Goal: Transaction & Acquisition: Purchase product/service

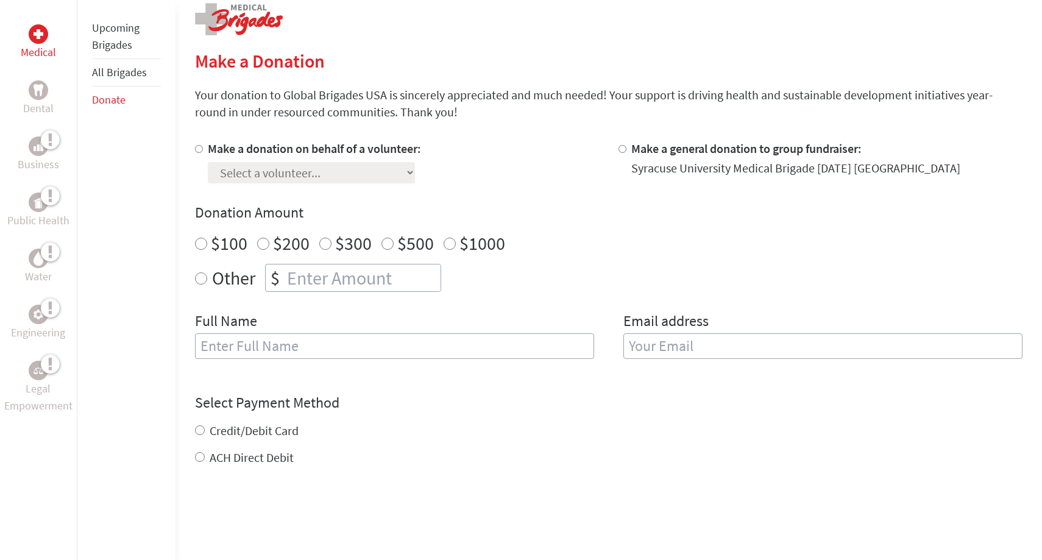
scroll to position [418, 0]
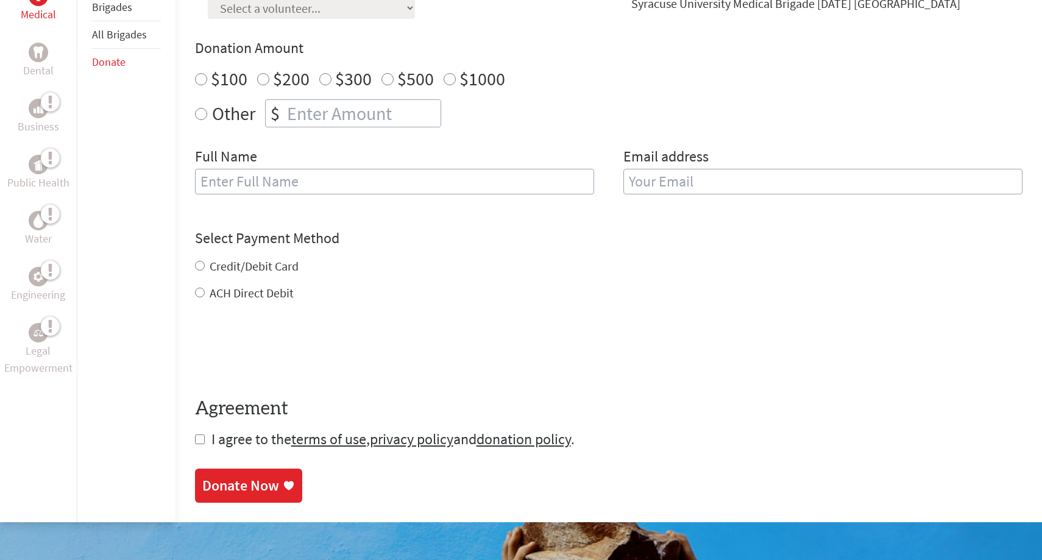
click at [488, 183] on input "text" at bounding box center [394, 182] width 399 height 26
click at [521, 225] on form "Make a donation on behalf of a volunteer: Select a volunteer... Aizhan Moore Am…" at bounding box center [609, 213] width 828 height 474
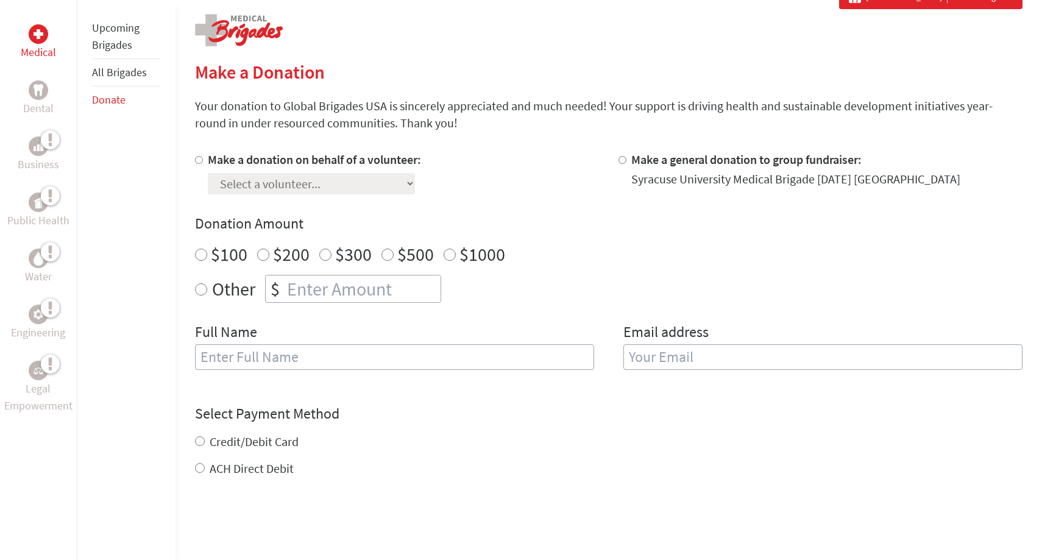
scroll to position [215, 0]
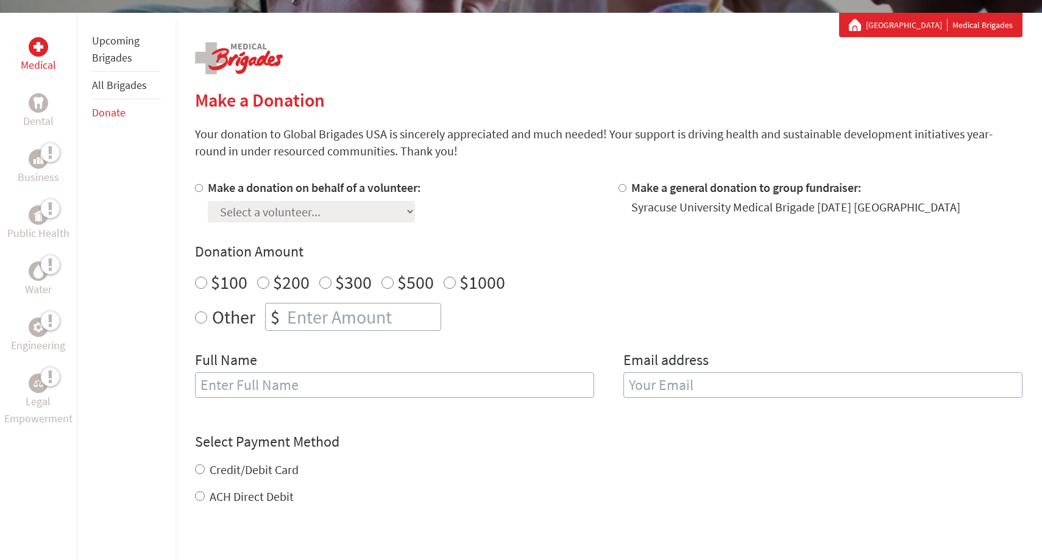
click at [334, 190] on label "Make a donation on behalf of a volunteer:" at bounding box center [314, 187] width 213 height 15
click at [203, 190] on input "Make a donation on behalf of a volunteer:" at bounding box center [199, 188] width 8 height 8
radio input "true"
click at [329, 212] on select "Select a volunteer... Aizhan Moore Amarilis Hernández Eleanor Kwacz Emily Ramos…" at bounding box center [311, 211] width 207 height 21
click at [333, 199] on div "Select a volunteer... Aizhan Moore Amarilis Hernández Eleanor Kwacz Emily Ramos…" at bounding box center [314, 209] width 213 height 26
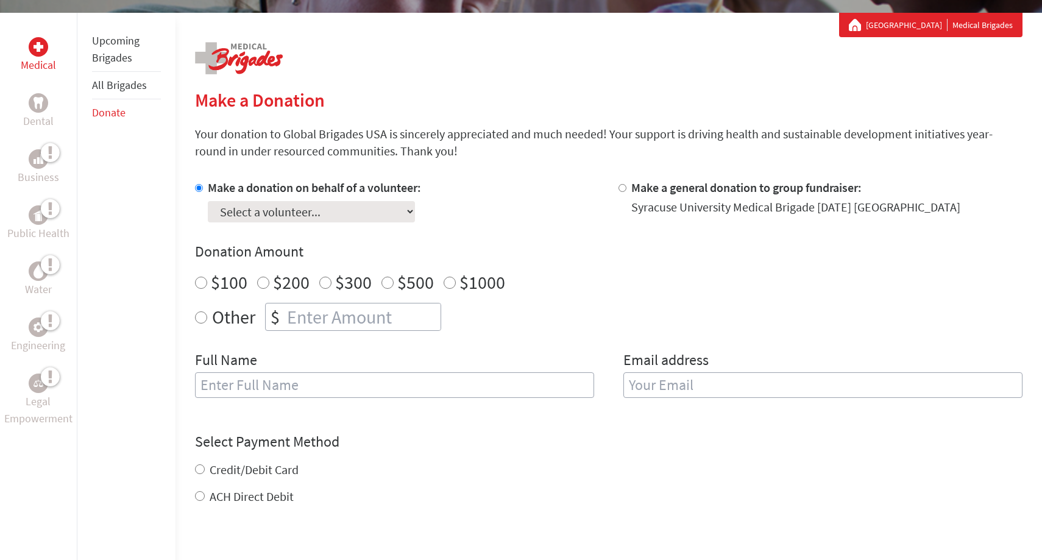
click at [333, 207] on select "Select a volunteer... Aizhan Moore Amarilis Hernández Eleanor Kwacz Emily Ramos…" at bounding box center [311, 211] width 207 height 21
click at [294, 205] on select "Select a volunteer... Aizhan Moore Amarilis Hernández Eleanor Kwacz Emily Ramos…" at bounding box center [311, 211] width 207 height 21
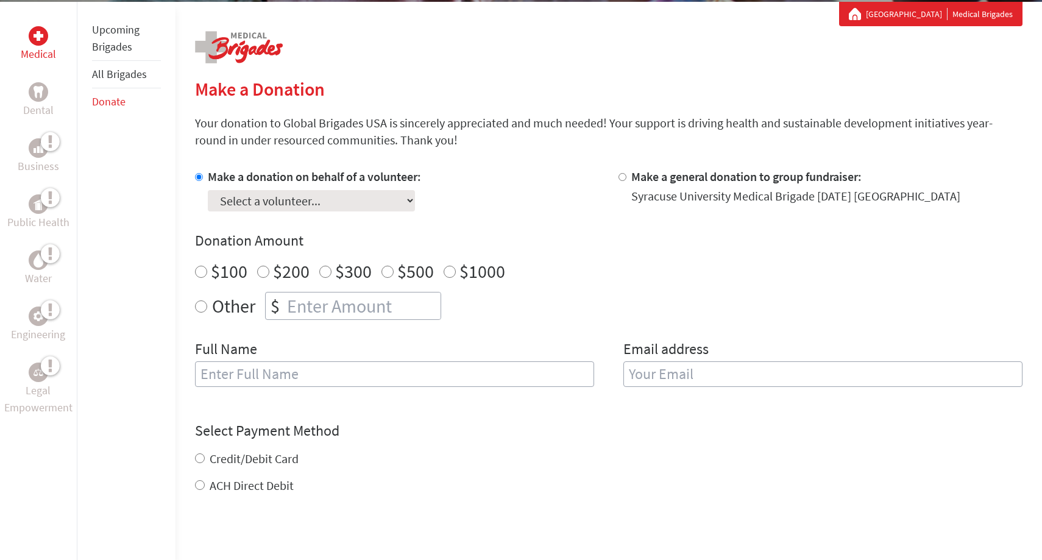
scroll to position [112, 0]
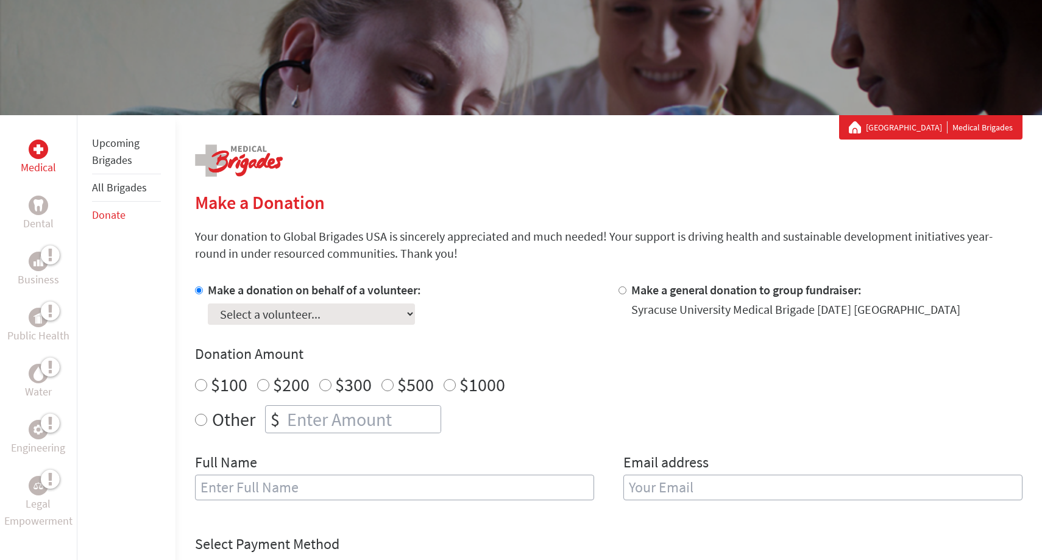
click at [293, 302] on div "Select a volunteer... Aizhan Moore Amarilis Hernández Eleanor Kwacz Emily Ramos…" at bounding box center [314, 312] width 213 height 26
click at [271, 316] on select "Select a volunteer... Aizhan Moore Amarilis Hernández Eleanor Kwacz Emily Ramos…" at bounding box center [311, 314] width 207 height 21
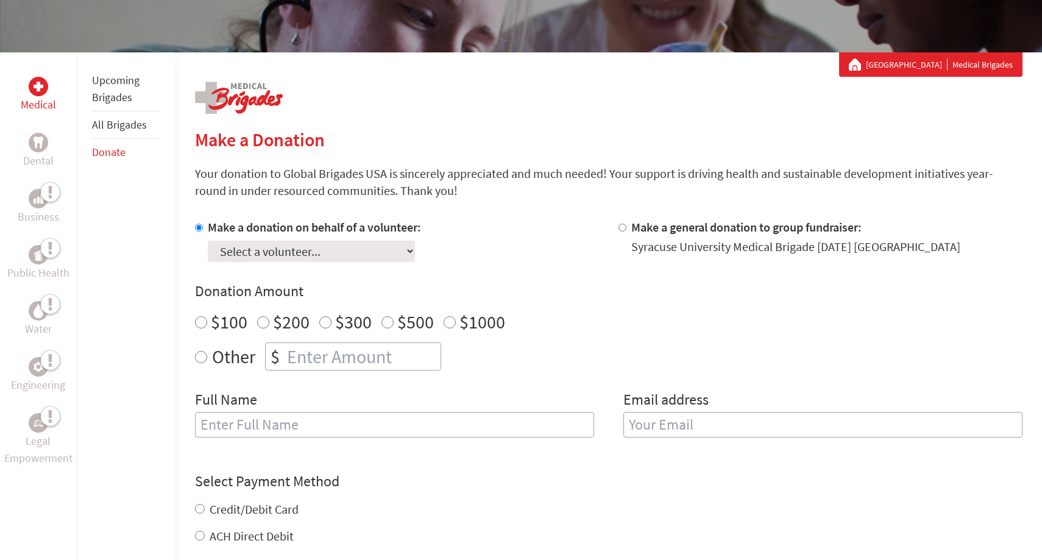
scroll to position [177, 0]
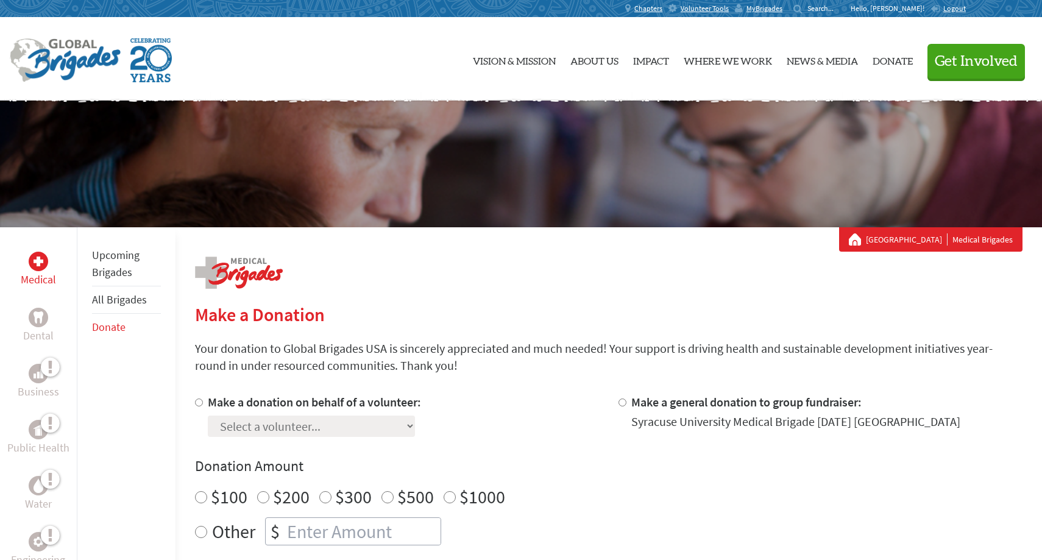
click at [313, 401] on label "Make a donation on behalf of a volunteer:" at bounding box center [314, 401] width 213 height 15
click at [203, 401] on input "Make a donation on behalf of a volunteer:" at bounding box center [199, 403] width 8 height 8
radio input "true"
click at [316, 432] on select "Select a volunteer... [PERSON_NAME] [PERSON_NAME] [PERSON_NAME] [PERSON_NAME] […" at bounding box center [311, 426] width 207 height 21
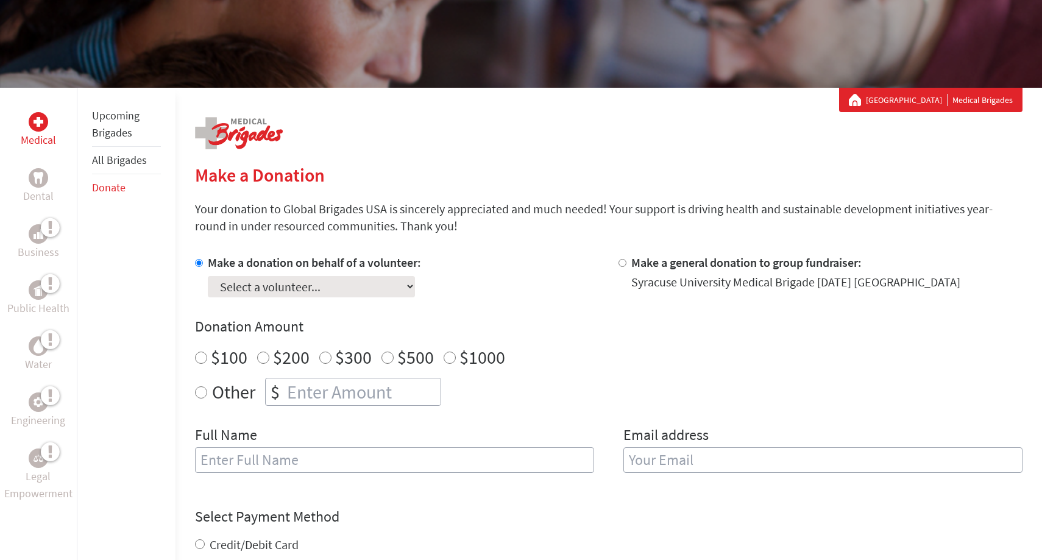
scroll to position [157, 0]
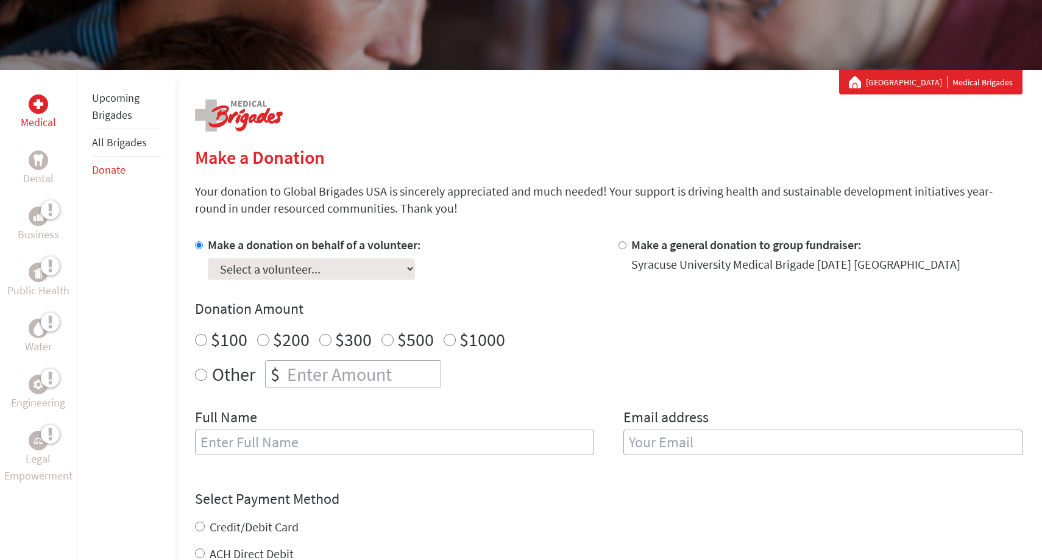
click at [324, 266] on select "Select a volunteer... Aizhan Moore Amarilis Hernández Eleanor Kwacz Emily Ramos…" at bounding box center [311, 268] width 207 height 21
click at [272, 269] on select "Select a volunteer... Aizhan Moore Amarilis Hernández Eleanor Kwacz Emily Ramos…" at bounding box center [311, 268] width 207 height 21
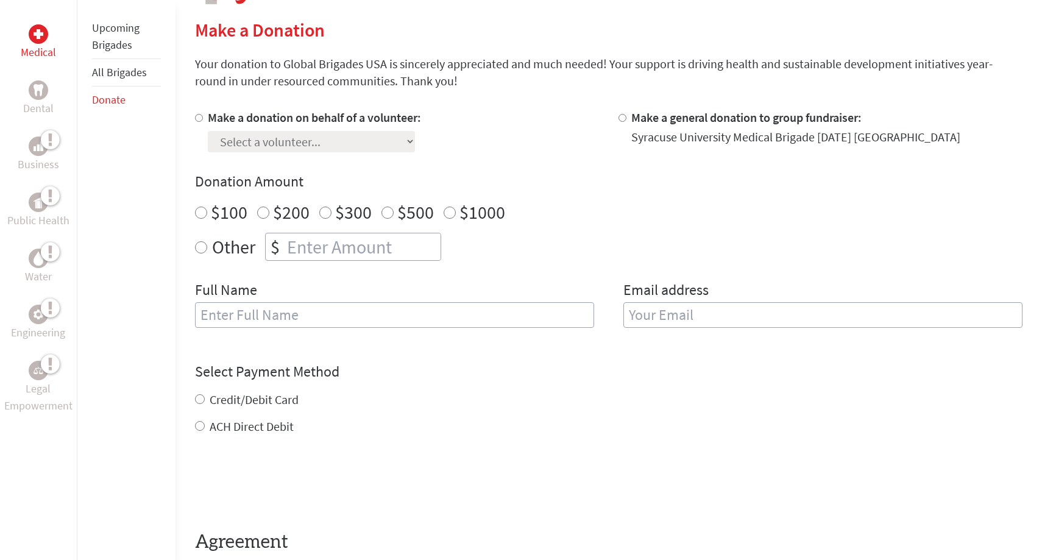
scroll to position [285, 0]
click at [310, 116] on label "Make a donation on behalf of a volunteer:" at bounding box center [314, 117] width 213 height 15
click at [203, 116] on input "Make a donation on behalf of a volunteer:" at bounding box center [199, 118] width 8 height 8
radio input "true"
click at [310, 140] on select "Select a volunteer... [PERSON_NAME] [PERSON_NAME] [PERSON_NAME] [PERSON_NAME] […" at bounding box center [311, 141] width 207 height 21
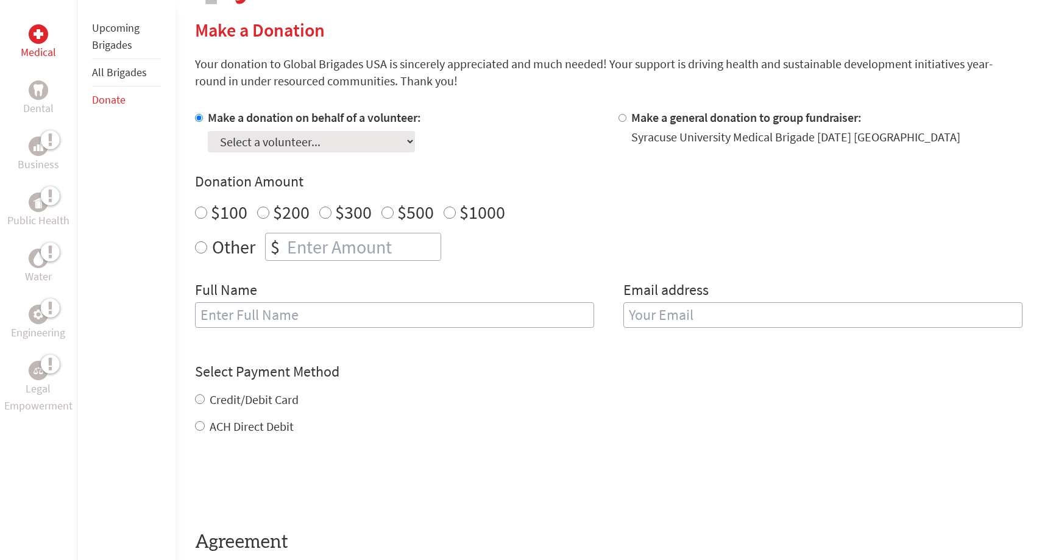
scroll to position [0, 0]
click at [316, 138] on select "Select a volunteer... [PERSON_NAME] [PERSON_NAME] [PERSON_NAME] [PERSON_NAME] […" at bounding box center [311, 141] width 207 height 21
click at [317, 138] on select "Select a volunteer... [PERSON_NAME] [PERSON_NAME] [PERSON_NAME] [PERSON_NAME] […" at bounding box center [311, 141] width 207 height 21
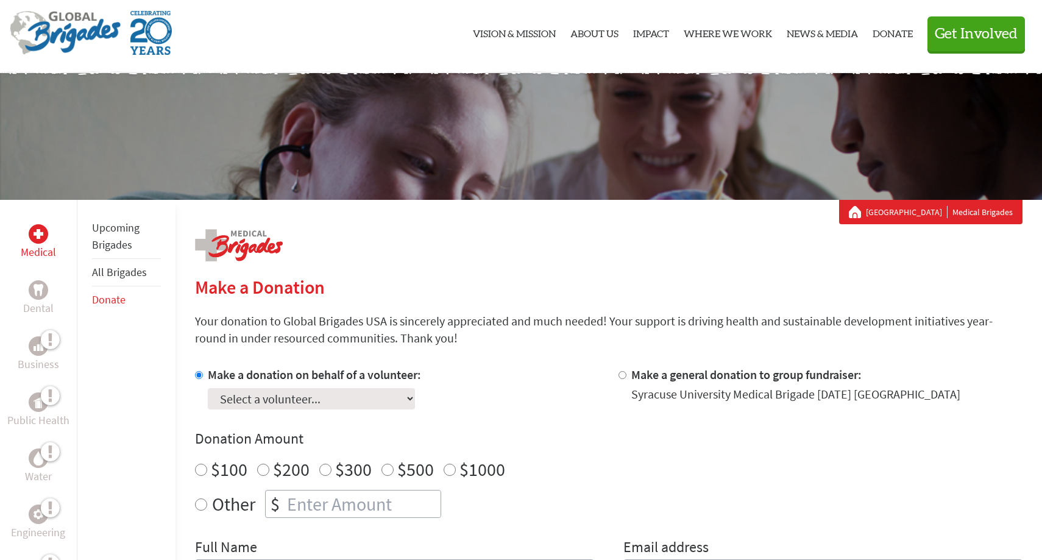
scroll to position [27, 0]
